Goal: Information Seeking & Learning: Check status

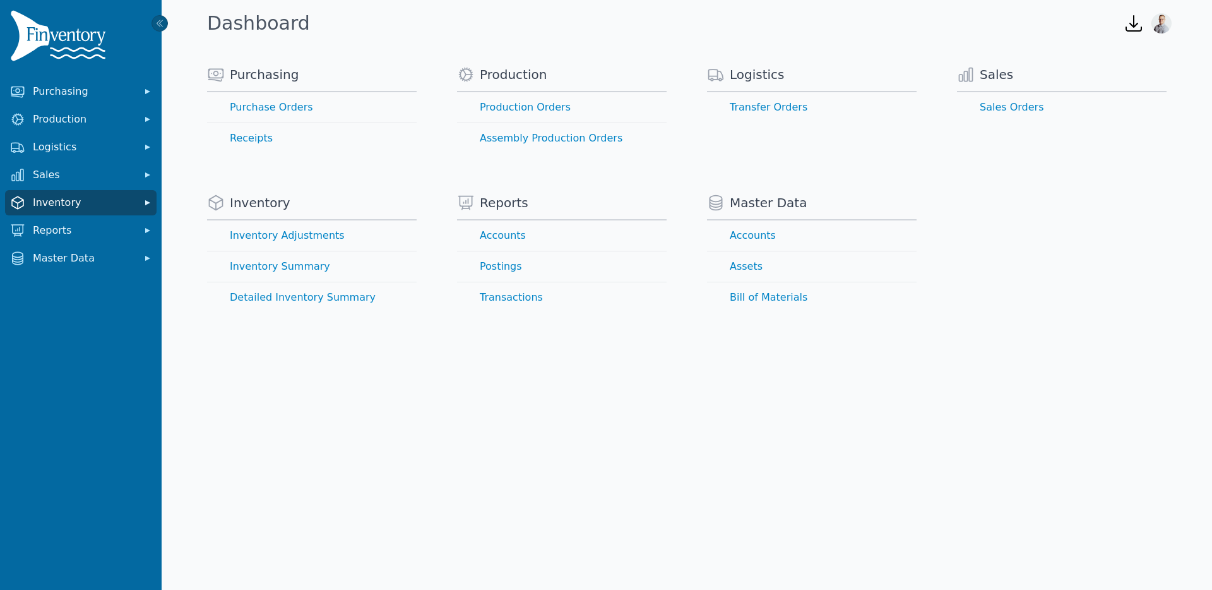
click at [87, 204] on span "Inventory" at bounding box center [83, 202] width 101 height 15
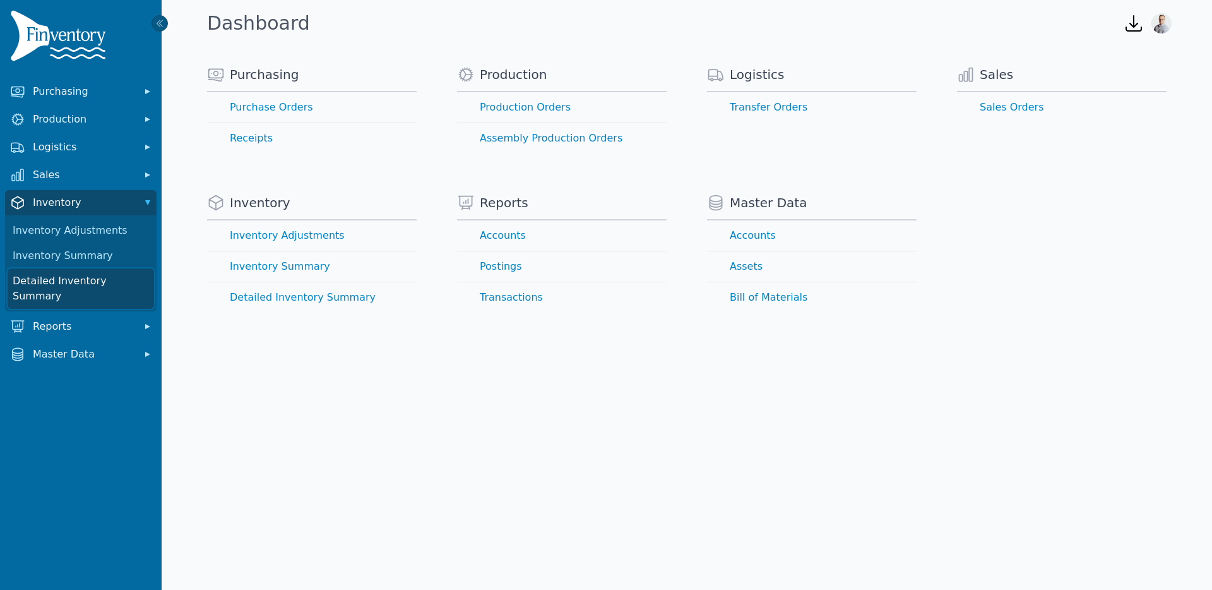
click at [69, 282] on link "Detailed Inventory Summary" at bounding box center [81, 288] width 146 height 40
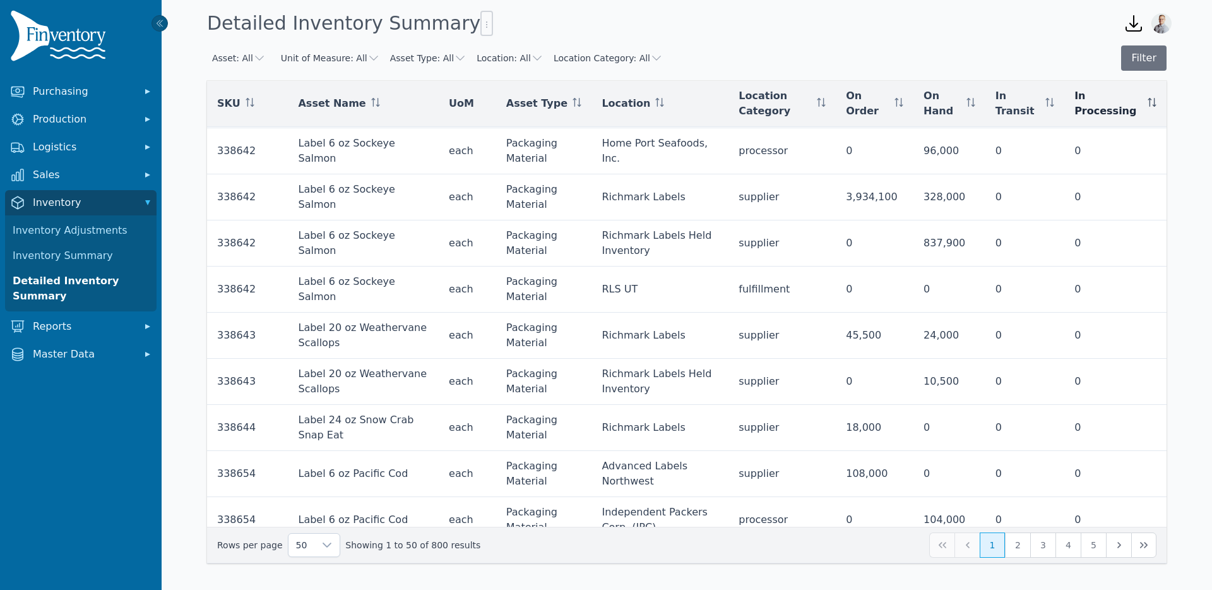
scroll to position [679, 0]
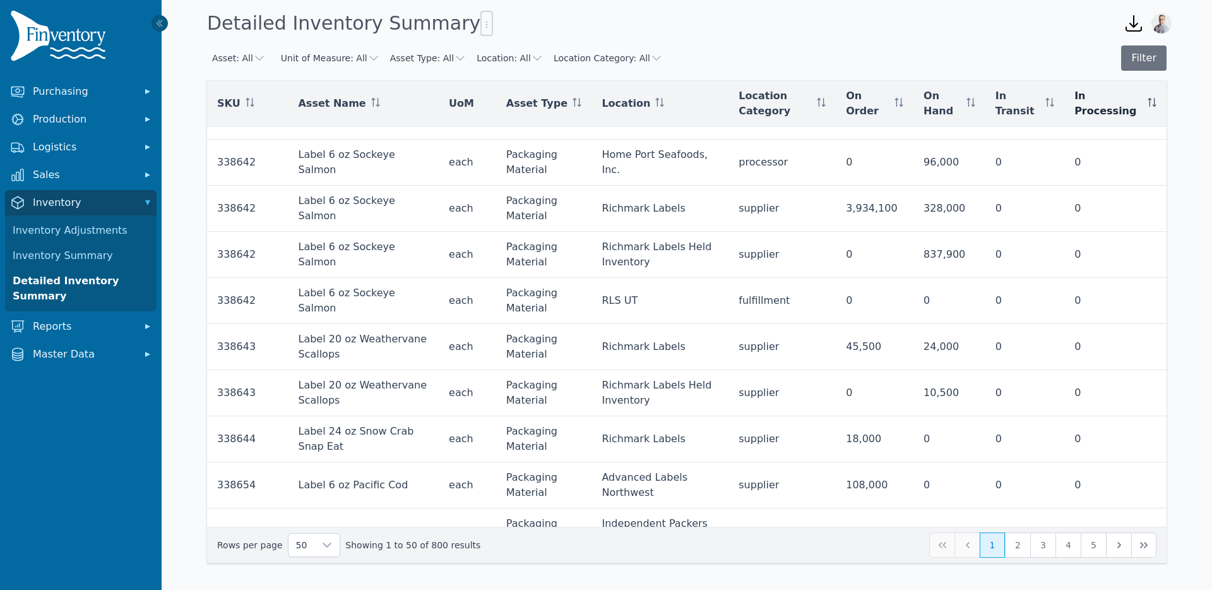
click at [1145, 105] on div "In Processing" at bounding box center [1115, 103] width 82 height 30
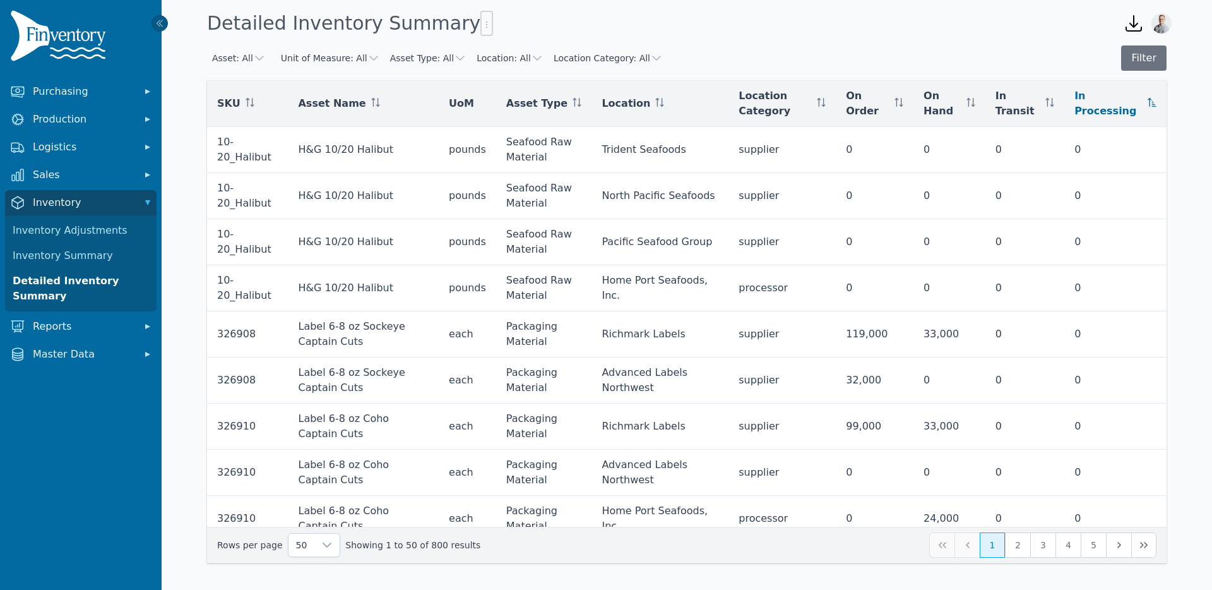
click at [1151, 102] on icon at bounding box center [1152, 102] width 9 height 9
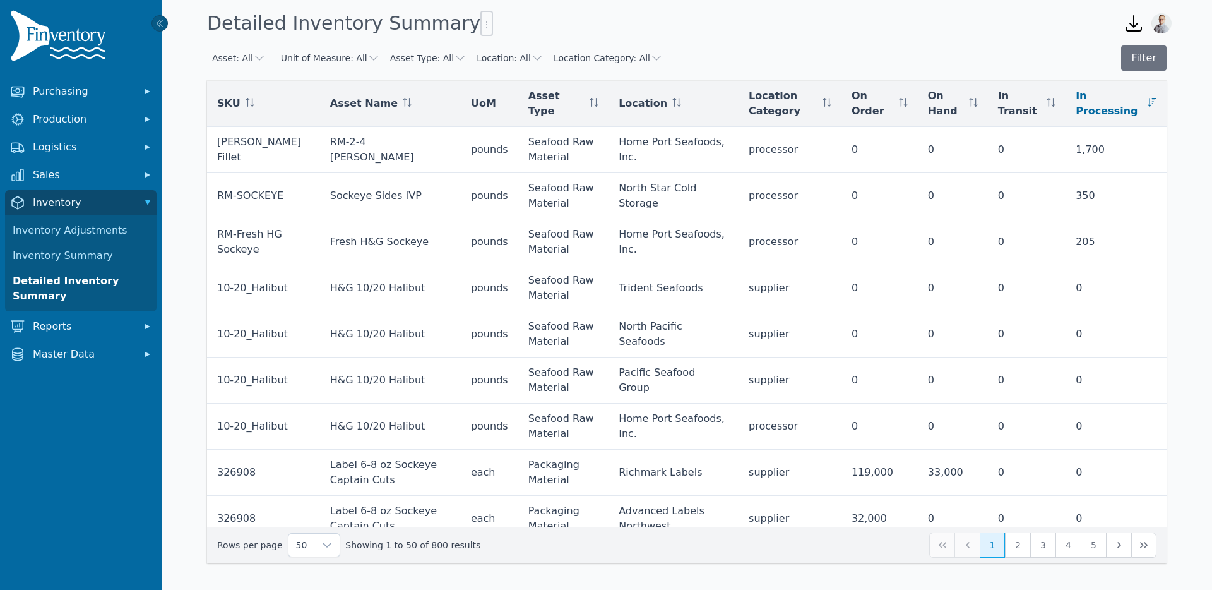
click at [859, 61] on div "Asset: All Unit of Measure: All Asset Type: All Location: All Location Category…" at bounding box center [687, 57] width 960 height 25
click at [857, 61] on div "Asset: All Unit of Measure: All Asset Type: All Location: All Location Category…" at bounding box center [687, 57] width 960 height 25
